Goal: Navigation & Orientation: Find specific page/section

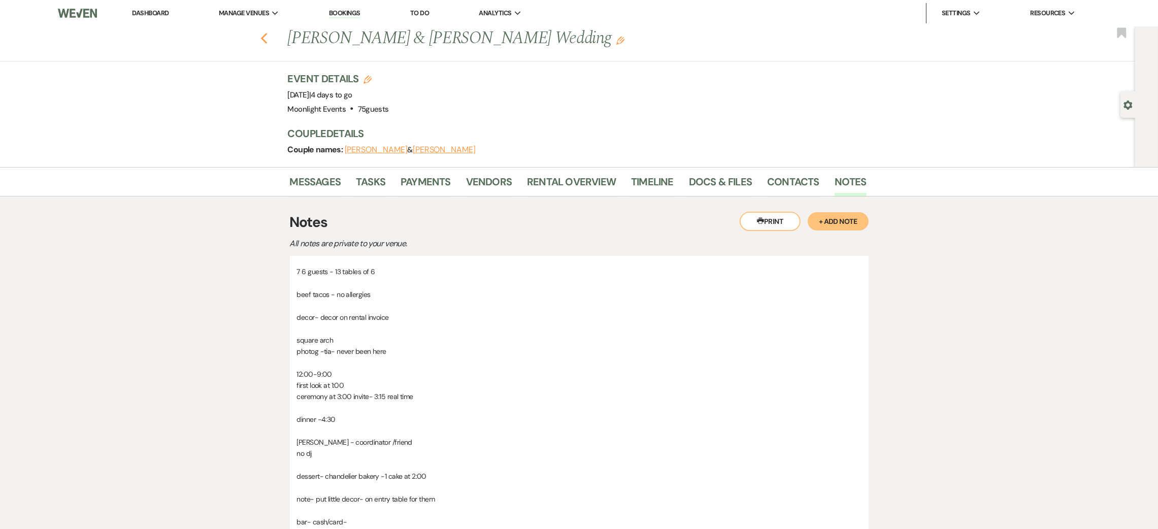
drag, startPoint x: 0, startPoint y: 0, endPoint x: 269, endPoint y: 35, distance: 271.4
click at [268, 35] on icon "Previous" at bounding box center [265, 39] width 8 height 12
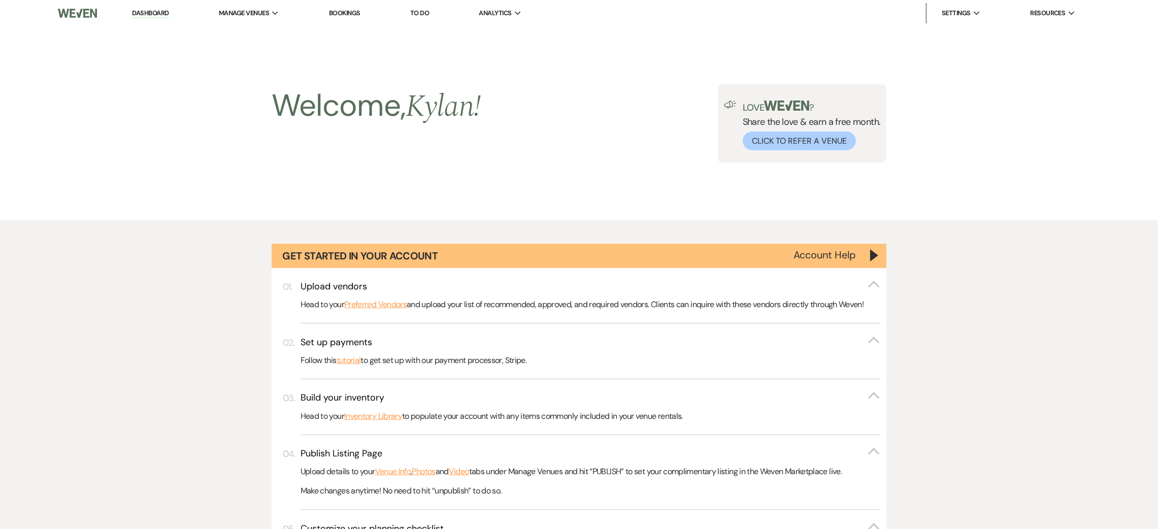
scroll to position [679, 0]
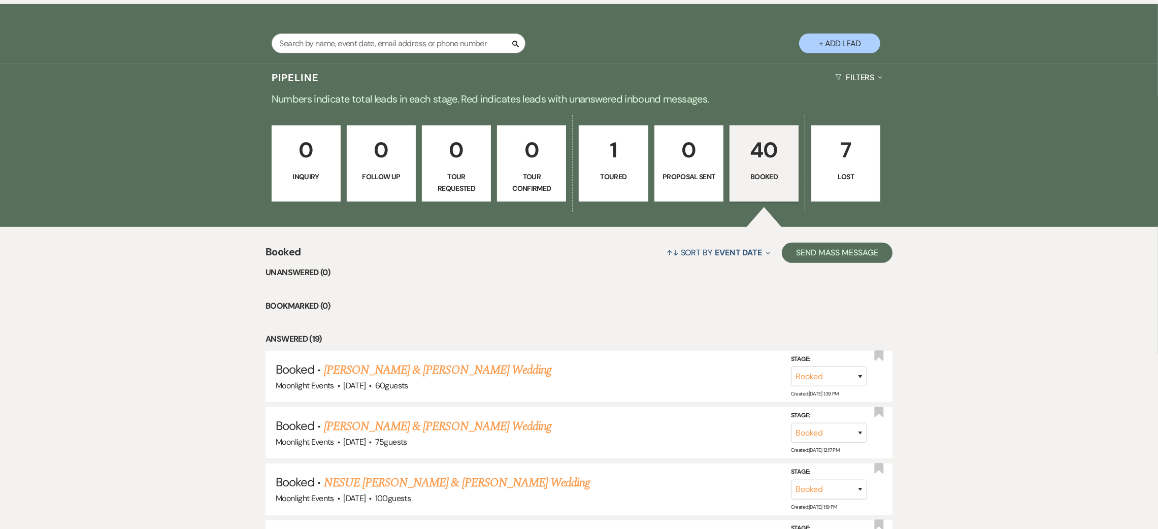
click at [781, 179] on p "Booked" at bounding box center [764, 176] width 56 height 11
click at [419, 366] on link "[PERSON_NAME] & [PERSON_NAME] Wedding" at bounding box center [438, 370] width 228 height 18
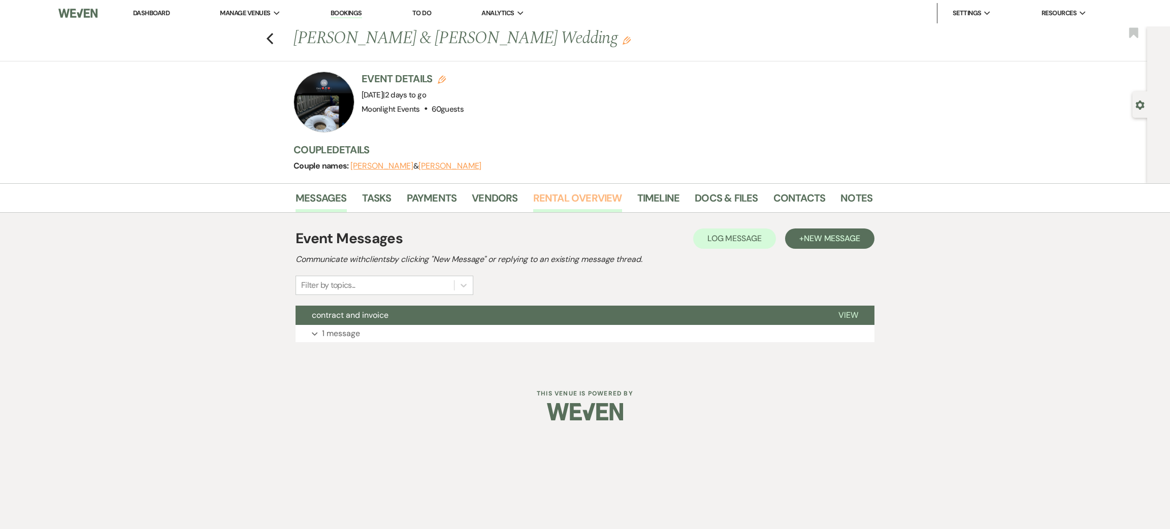
click at [586, 201] on link "Rental Overview" at bounding box center [577, 201] width 89 height 22
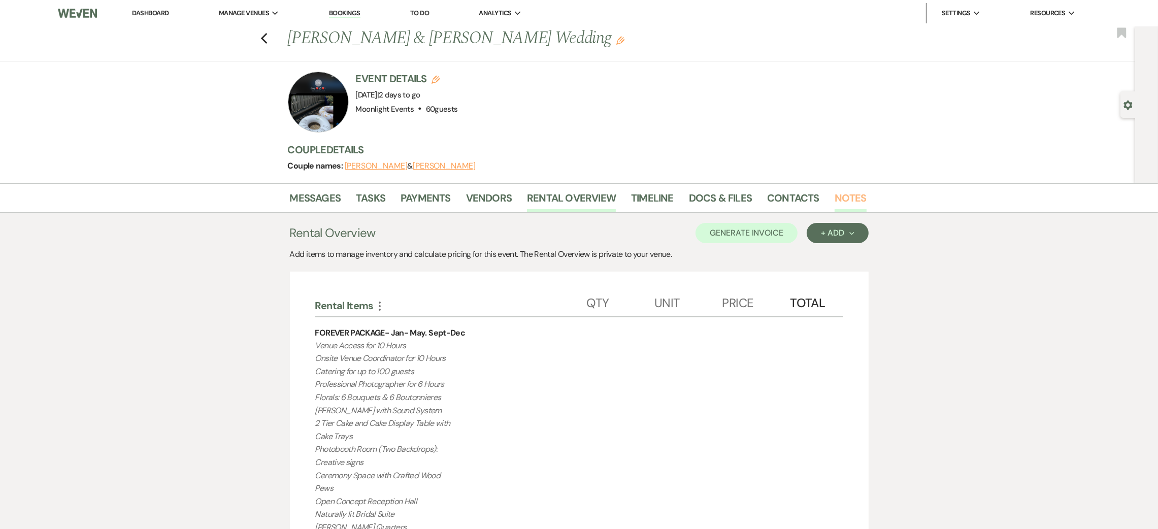
click at [852, 204] on link "Notes" at bounding box center [851, 201] width 32 height 22
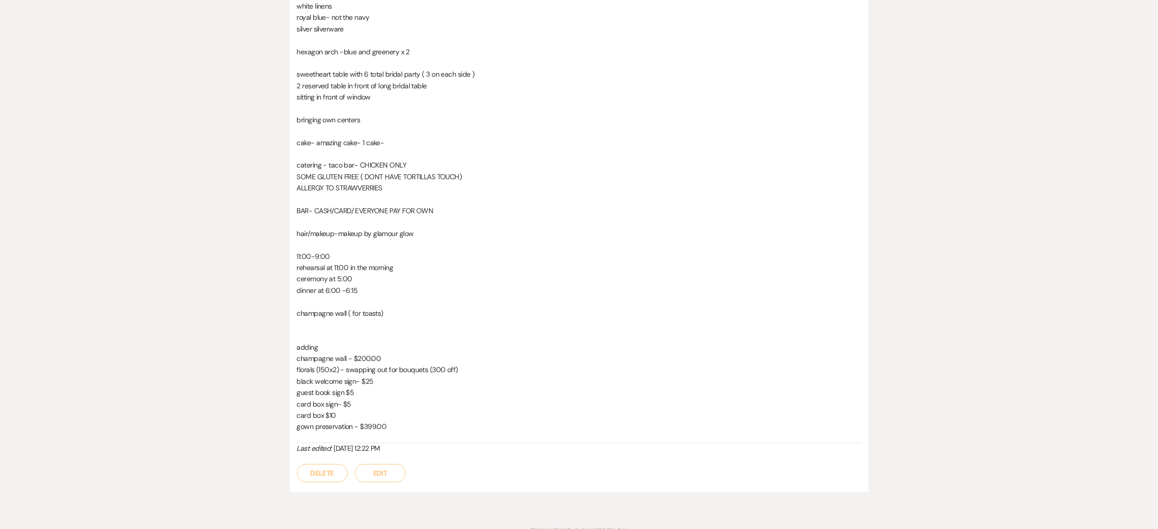
scroll to position [152, 0]
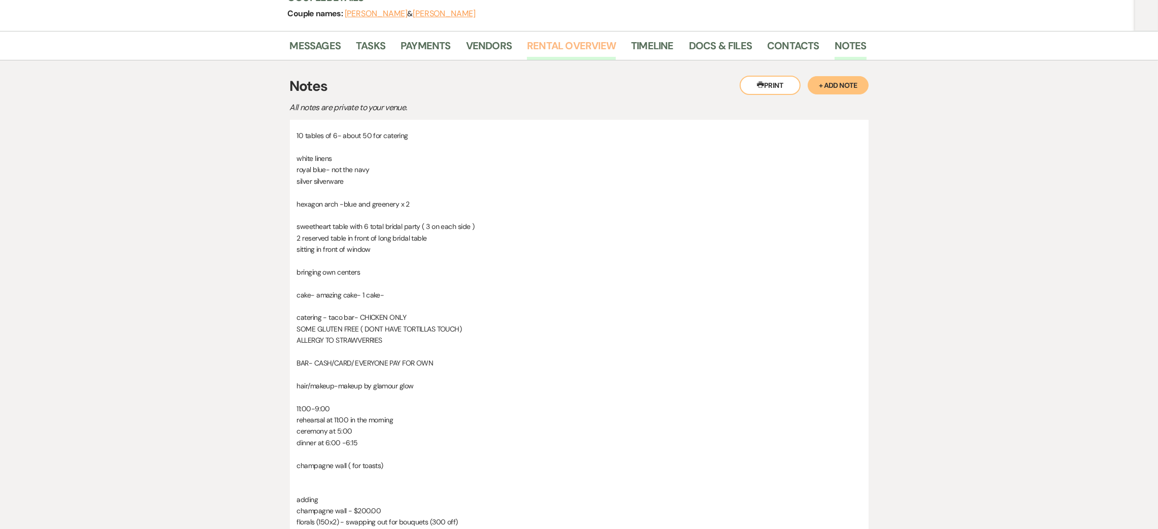
click at [565, 44] on link "Rental Overview" at bounding box center [571, 49] width 89 height 22
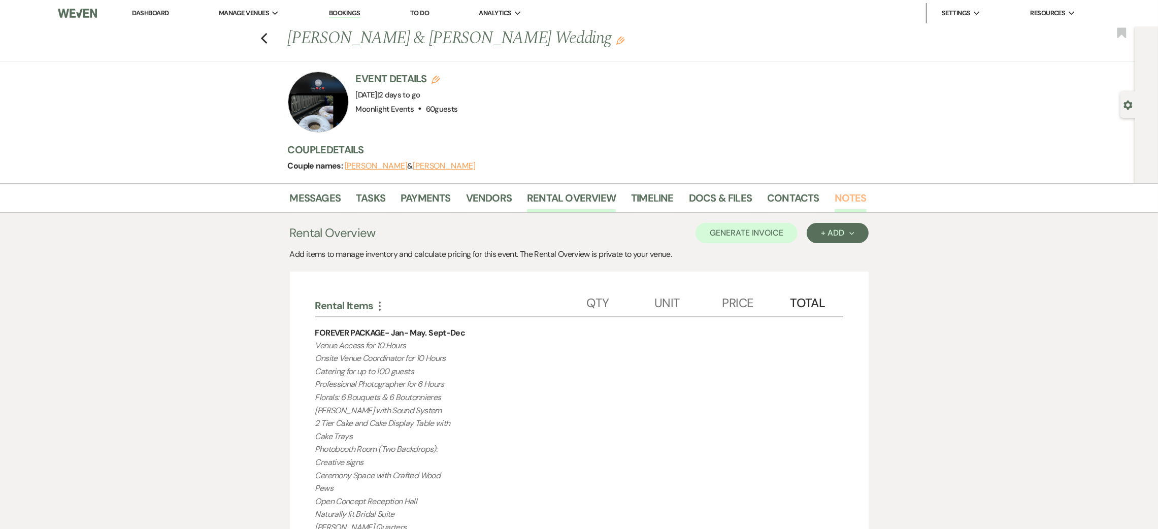
click at [849, 191] on link "Notes" at bounding box center [851, 201] width 32 height 22
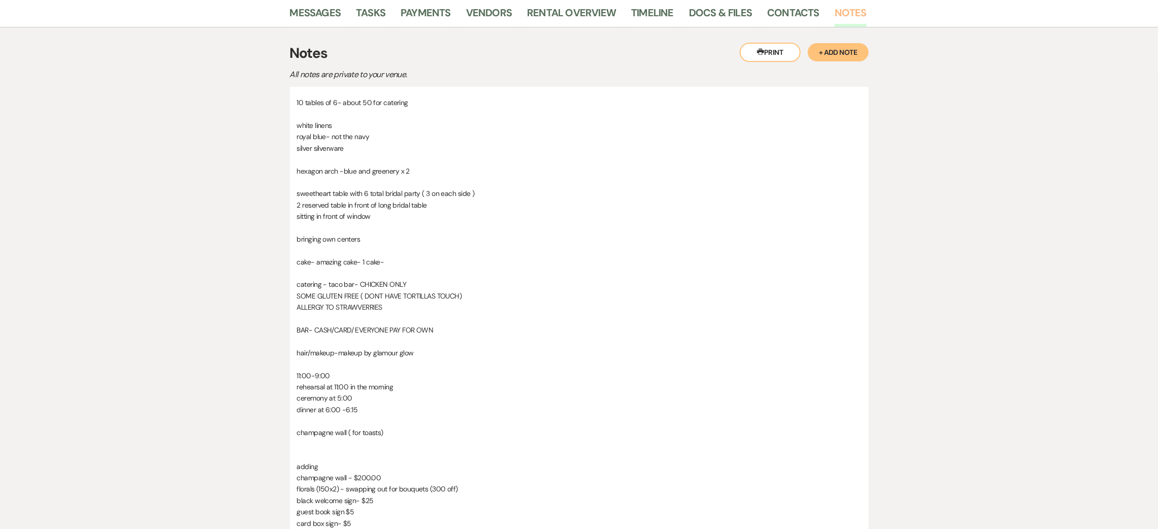
scroll to position [76, 0]
